Goal: Find specific page/section: Find specific page/section

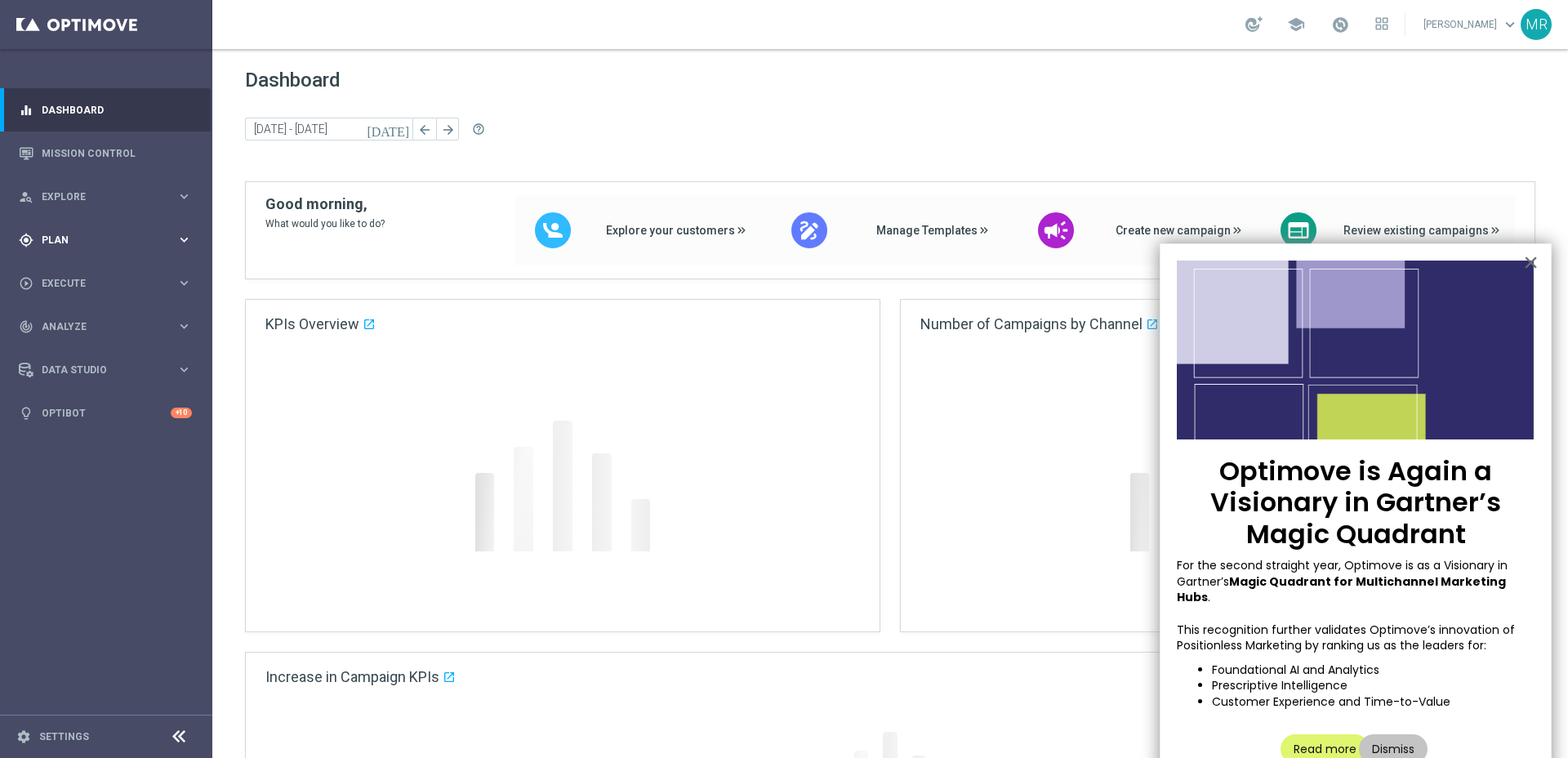
click at [61, 232] on div "gps_fixed Plan" at bounding box center [97, 239] width 157 height 15
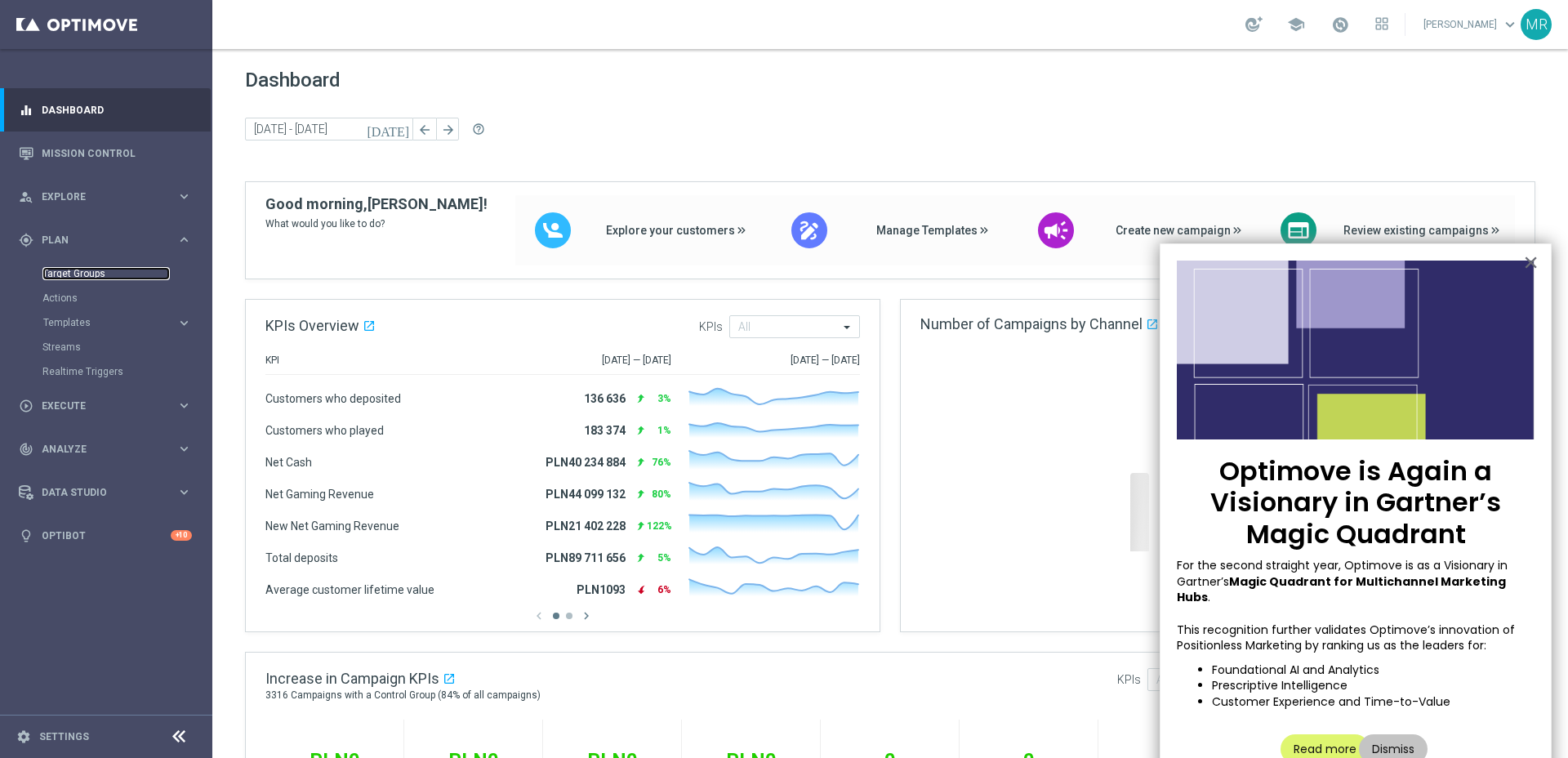
click at [92, 274] on link "Target Groups" at bounding box center [106, 273] width 127 height 13
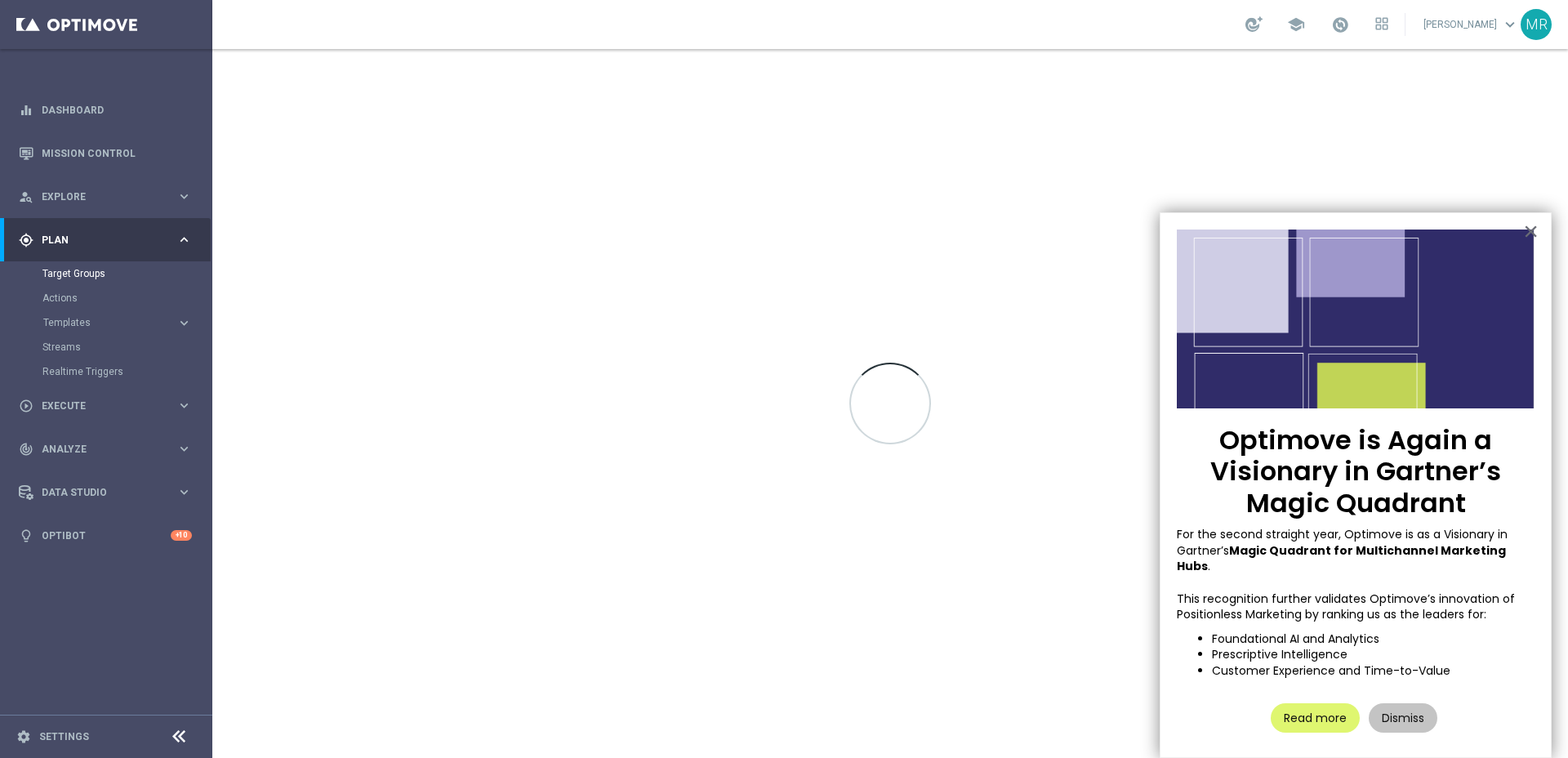
click at [1533, 235] on button "×" at bounding box center [1531, 231] width 16 height 26
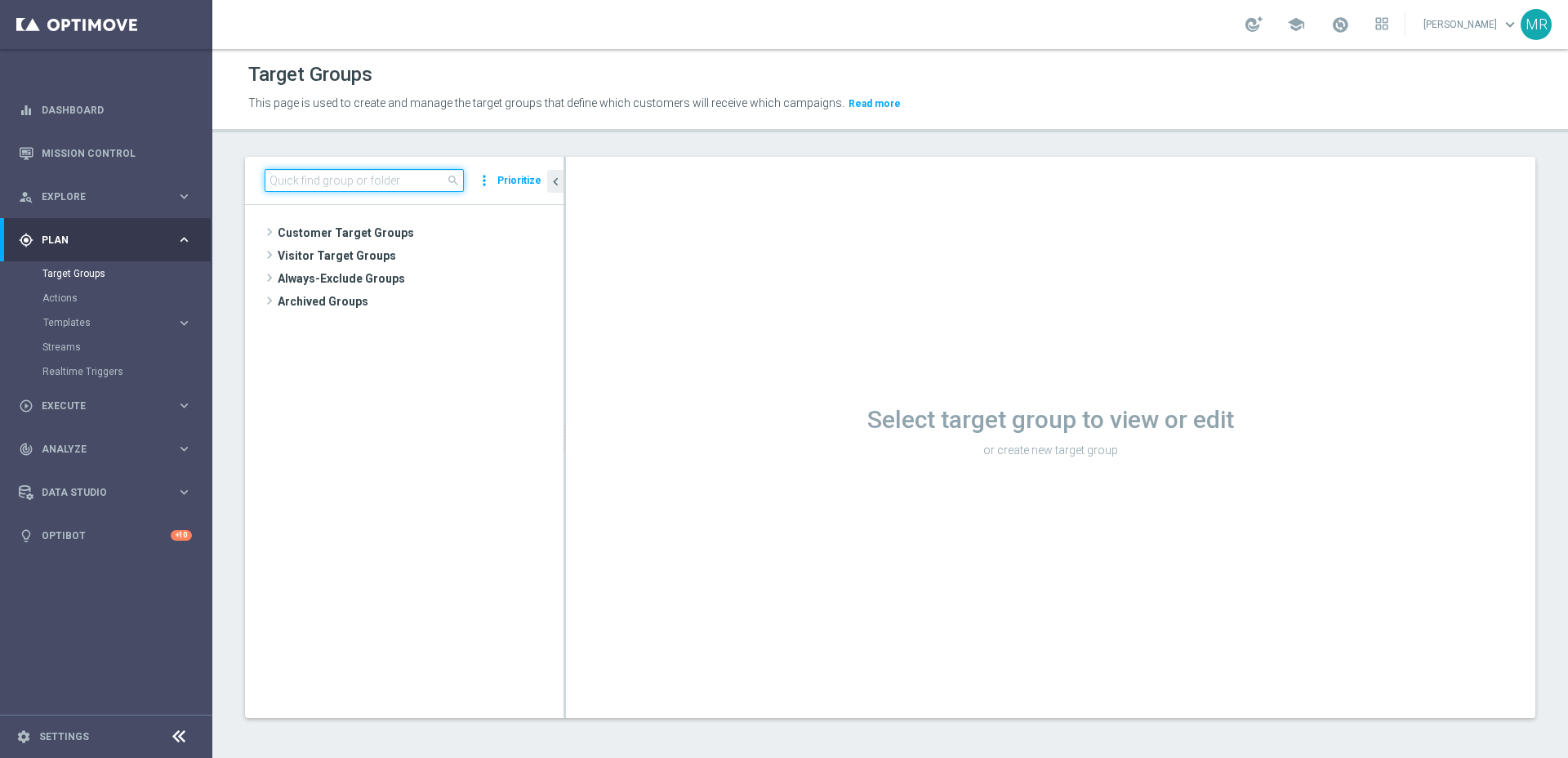
click at [365, 182] on input at bounding box center [364, 180] width 199 height 22
paste input "A_PREM-PEXTRA_AUTO_CASHDROP_WELCOME_PW_MRKT_WEEKLY"
type input "A_PREM-PEXTRA_AUTO_CASHDROP_WELCOME_PW_MRKT_WEEKLY"
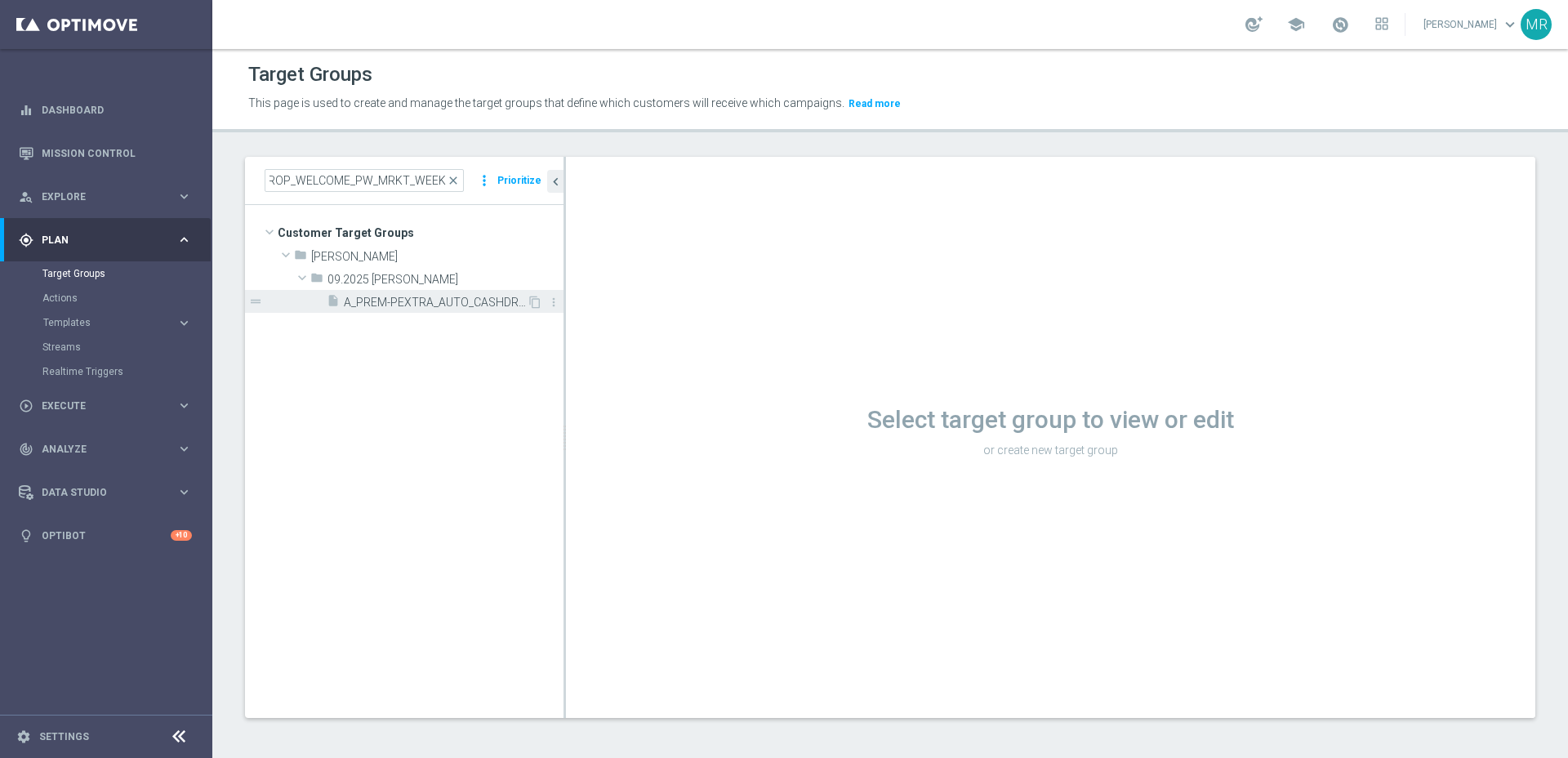
scroll to position [0, 0]
click at [412, 302] on span "A_PREM-PEXTRA_AUTO_CASHDROP_WELCOME_PW_MRKT_WEEKLY" at bounding box center [435, 303] width 183 height 14
click at [385, 305] on span "A_PREM-PEXTRA_AUTO_CASHDROP_WELCOME_PW_MRKT_WEEKLY" at bounding box center [435, 301] width 183 height 14
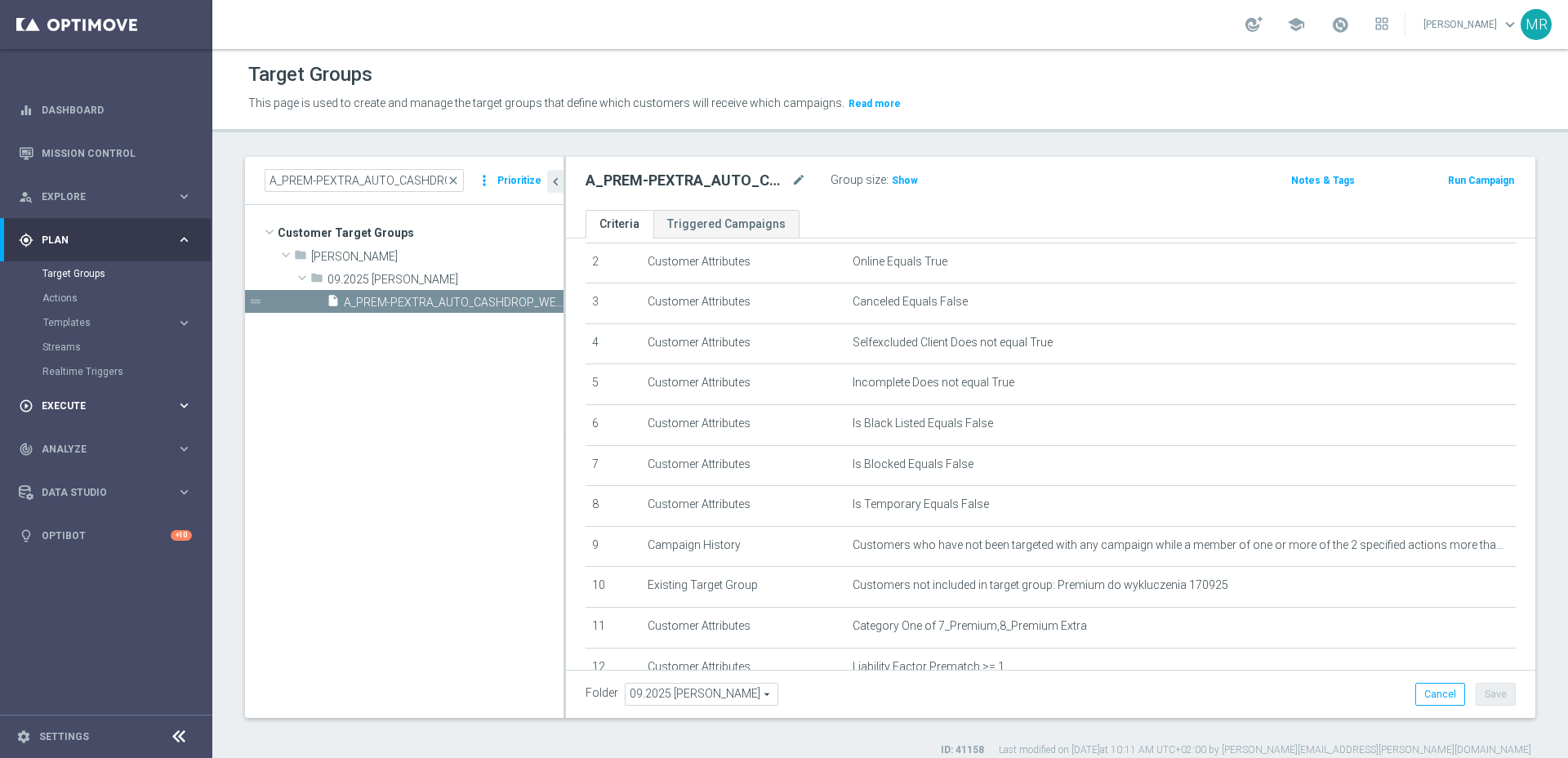
scroll to position [285, 0]
